Goal: Task Accomplishment & Management: Use online tool/utility

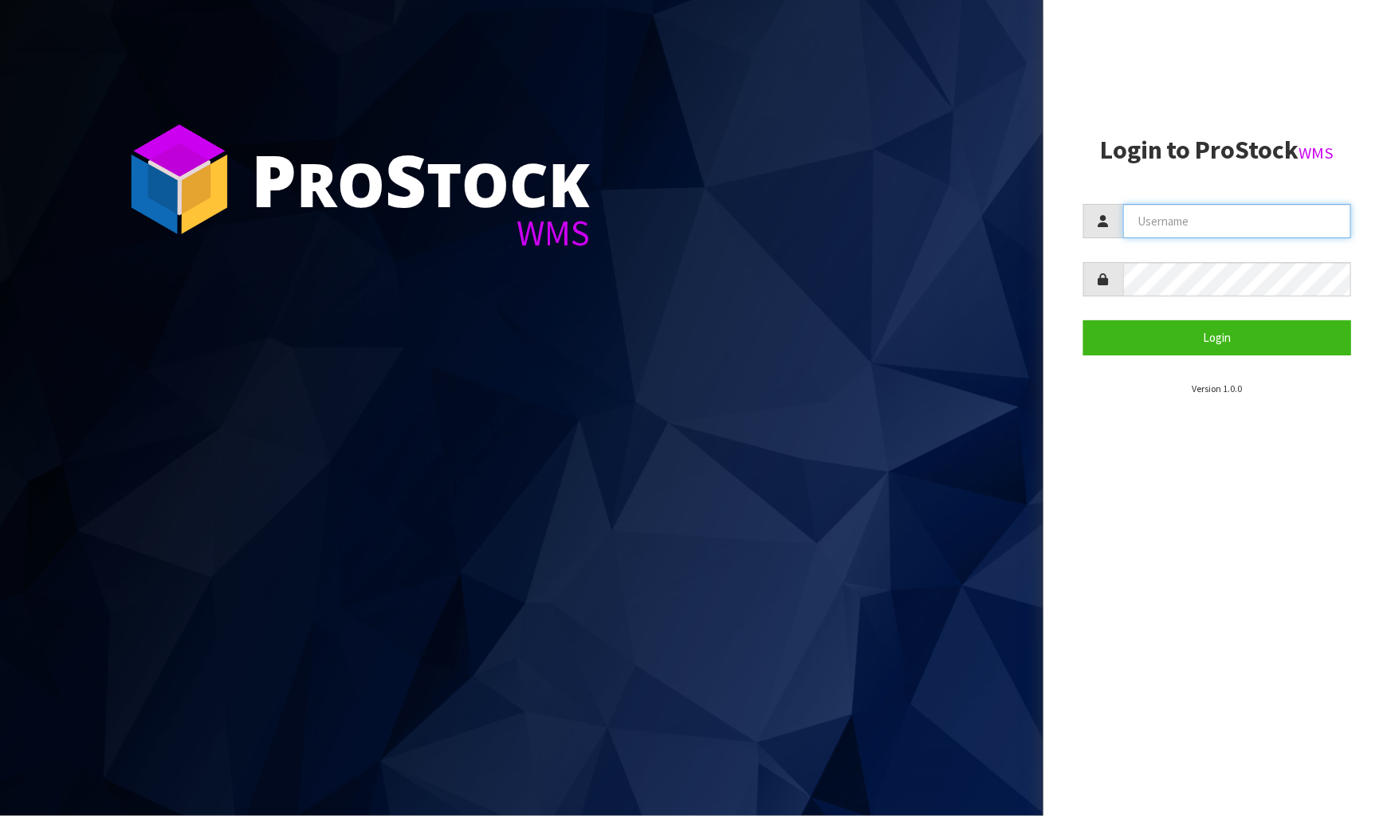
type input "James"
click at [1360, 2] on aside "Login to ProStock WMS James Login Version 1.0.0" at bounding box center [1216, 408] width 347 height 816
drag, startPoint x: 1219, startPoint y: 234, endPoint x: 1148, endPoint y: 247, distance: 72.8
click at [1132, 241] on form "[PERSON_NAME] Login" at bounding box center [1217, 279] width 268 height 151
type input "Meena"
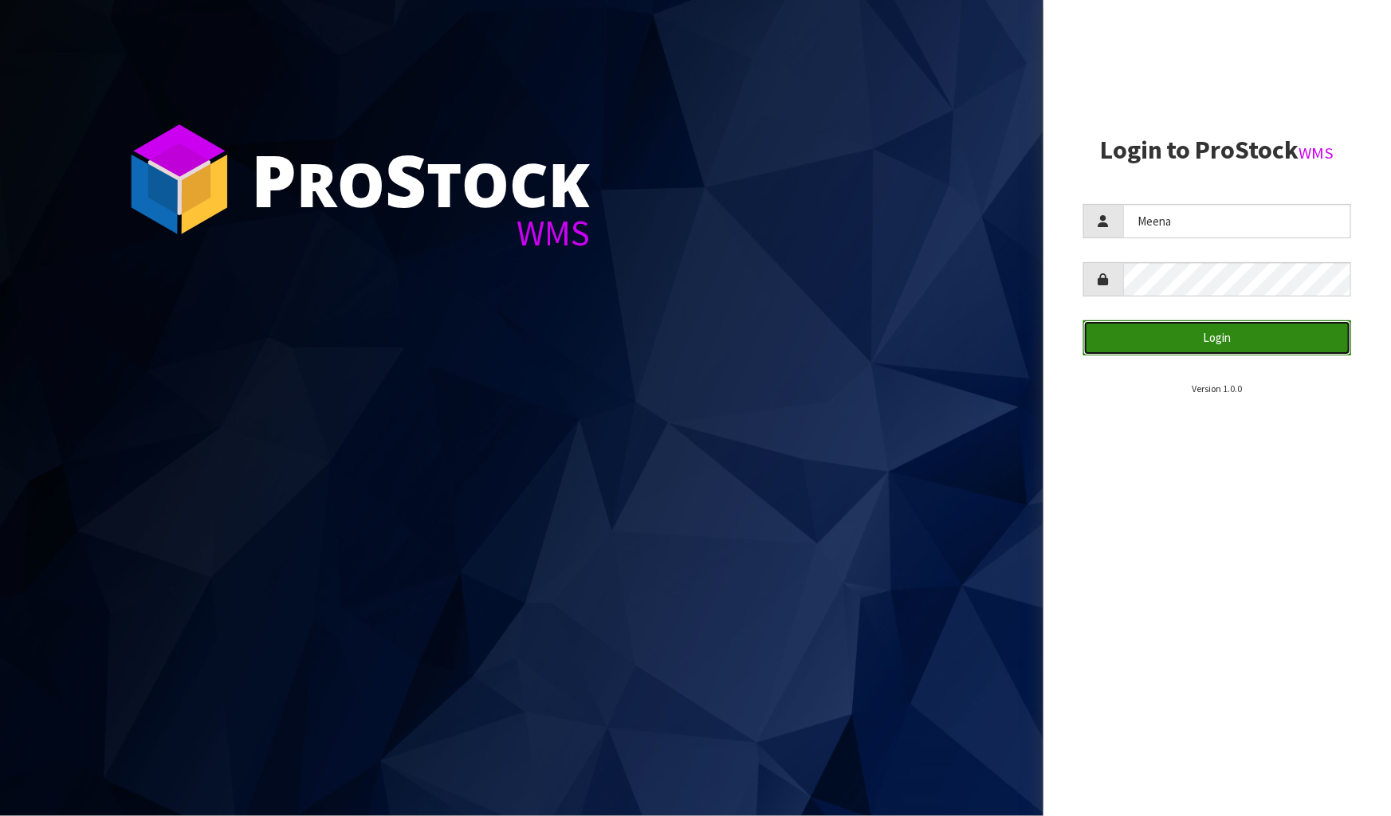
click at [1212, 345] on button "Login" at bounding box center [1217, 337] width 268 height 34
click at [1212, 344] on button "Login" at bounding box center [1217, 337] width 268 height 34
